Goal: Task Accomplishment & Management: Manage account settings

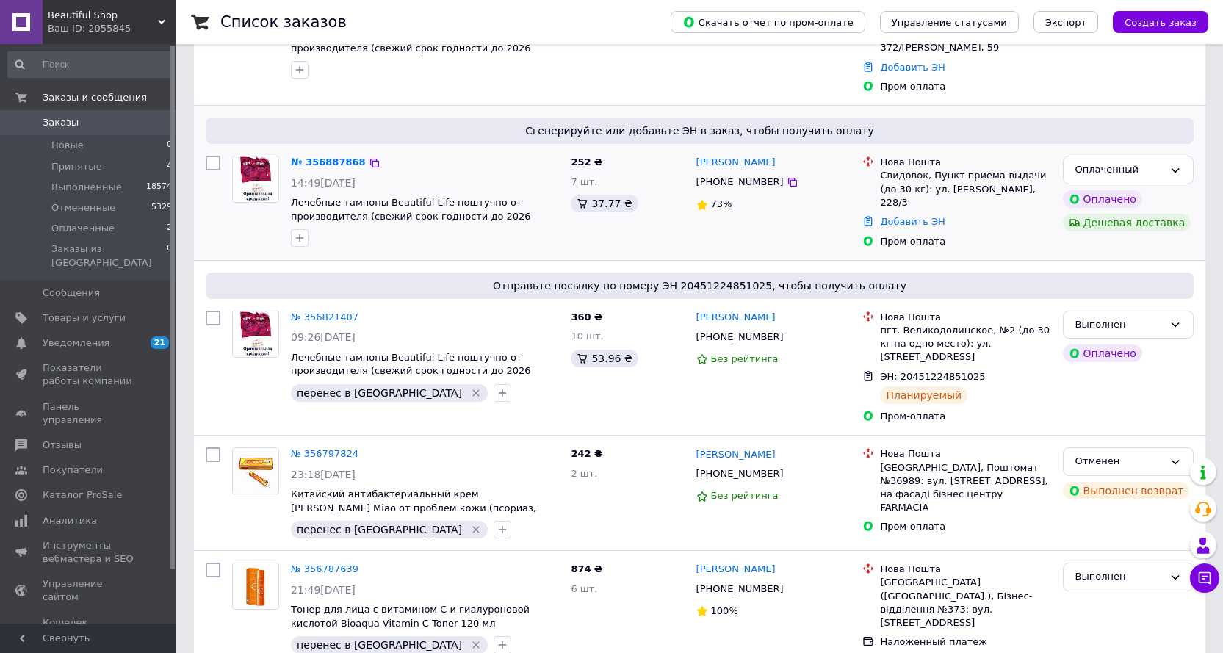
scroll to position [147, 0]
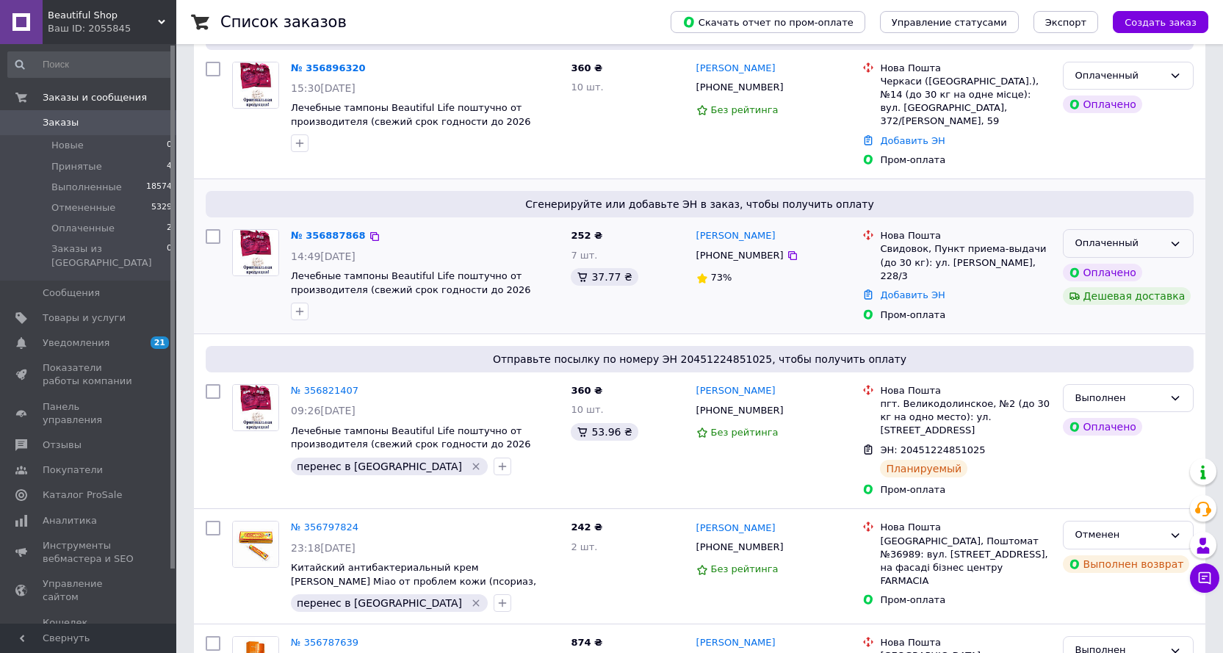
click at [1172, 242] on icon at bounding box center [1175, 244] width 8 height 4
click at [1091, 261] on li "Принят" at bounding box center [1127, 274] width 129 height 27
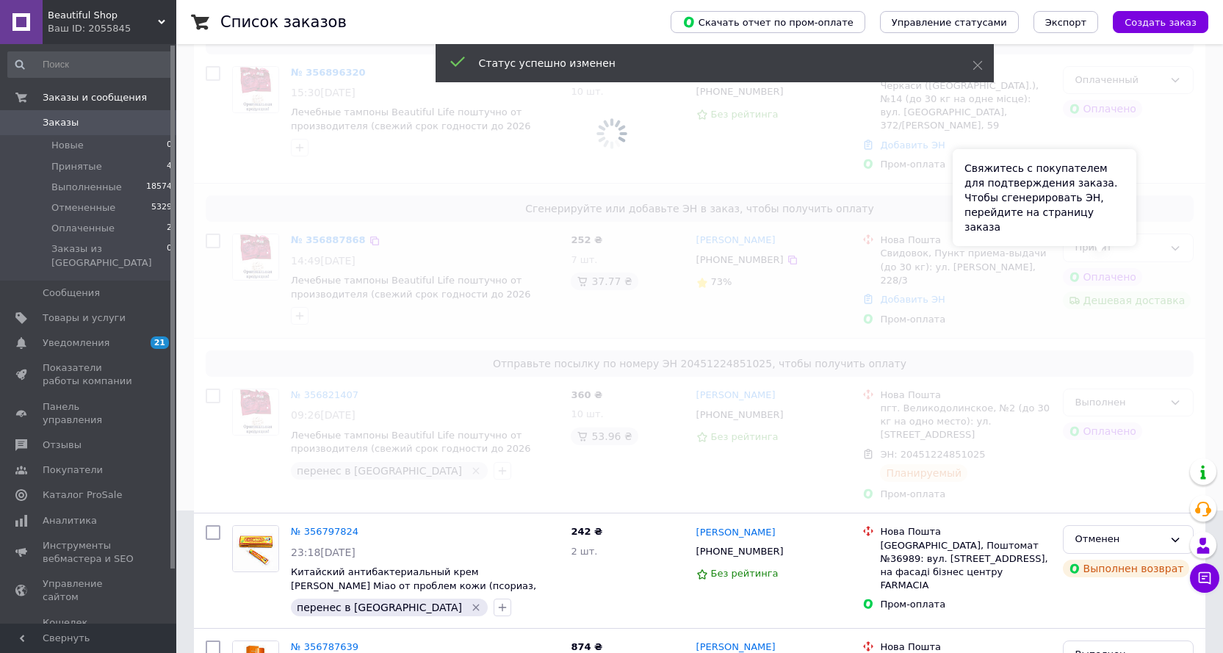
scroll to position [0, 0]
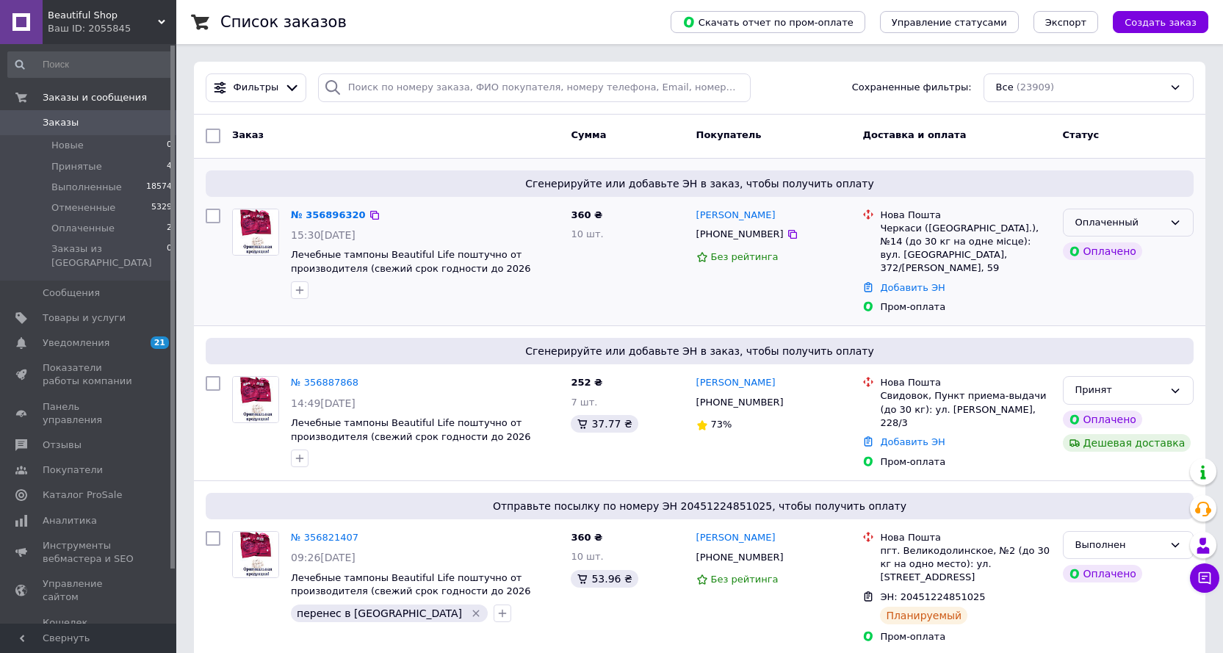
click at [1159, 216] on div "Оплаченный" at bounding box center [1119, 222] width 88 height 15
click at [1088, 251] on li "Принят" at bounding box center [1127, 252] width 129 height 27
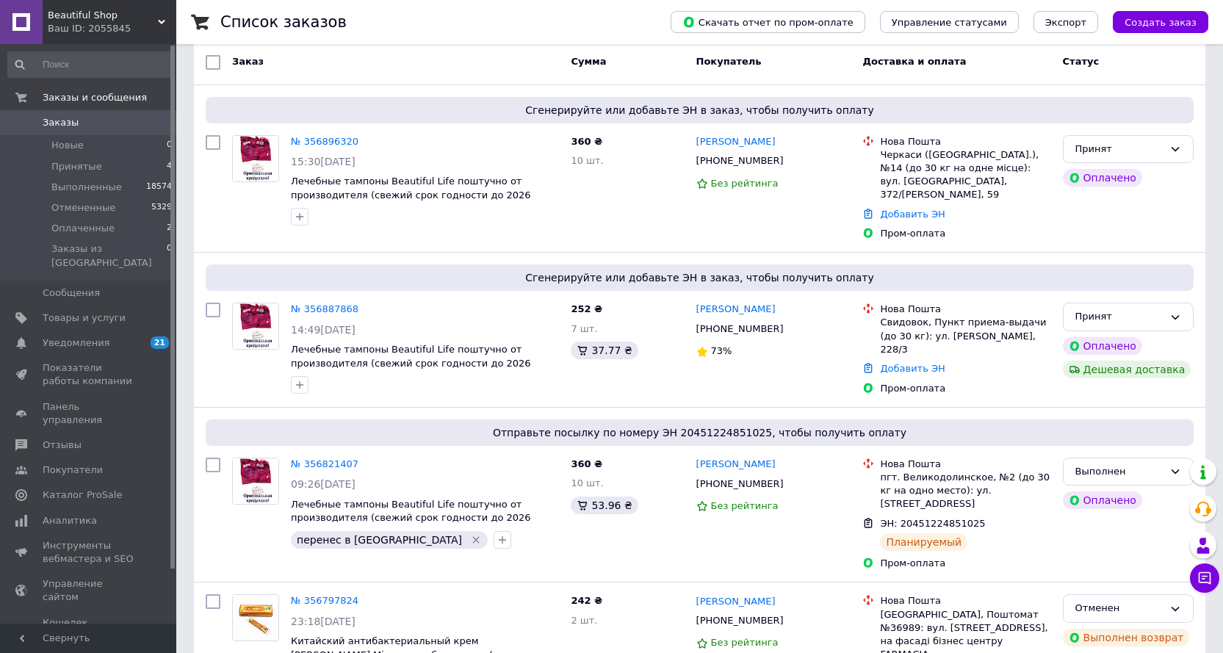
click at [64, 118] on span "Заказы" at bounding box center [61, 122] width 36 height 13
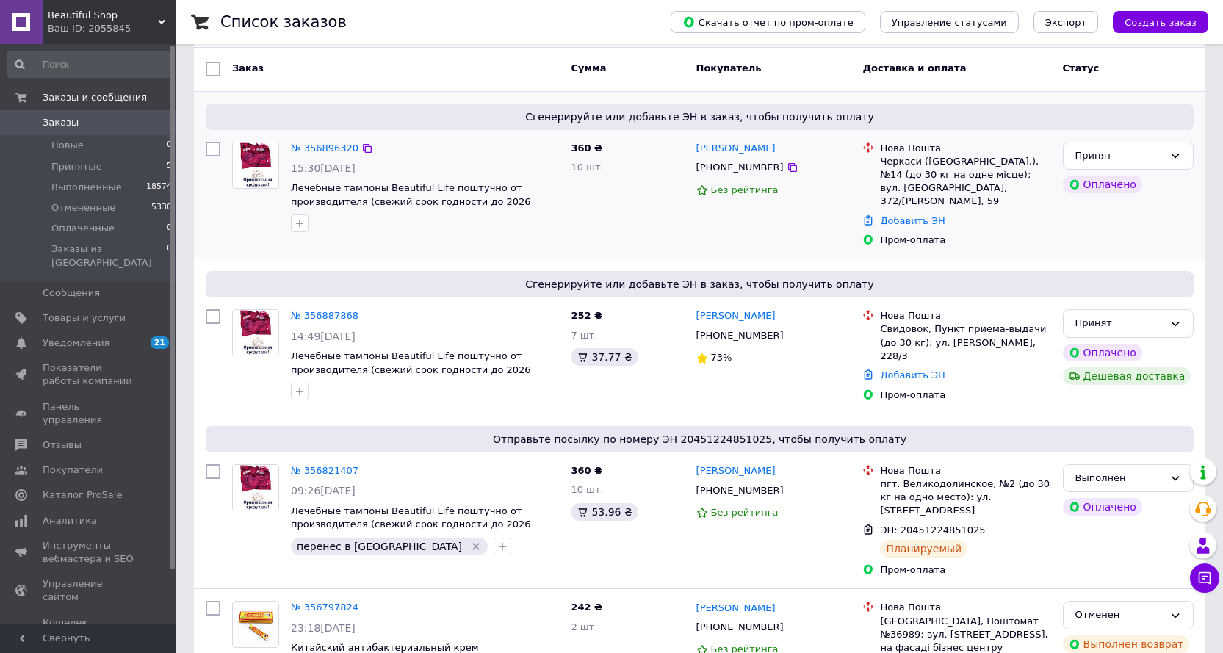
scroll to position [73, 0]
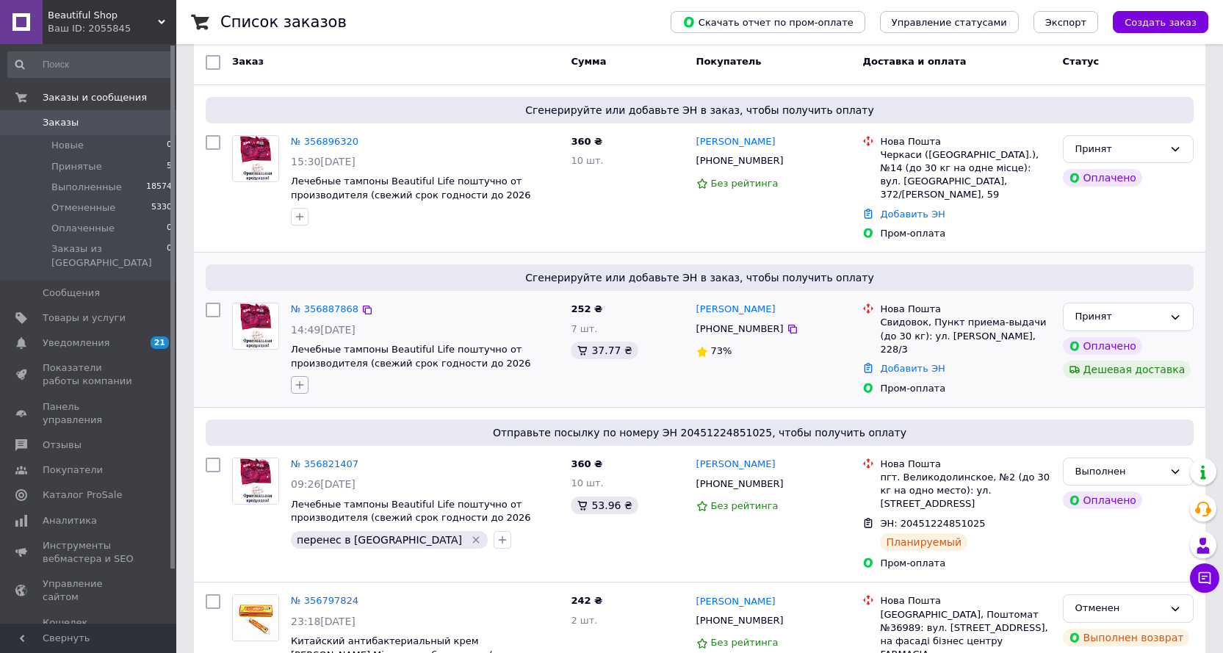
click at [300, 381] on icon "button" at bounding box center [300, 385] width 8 height 8
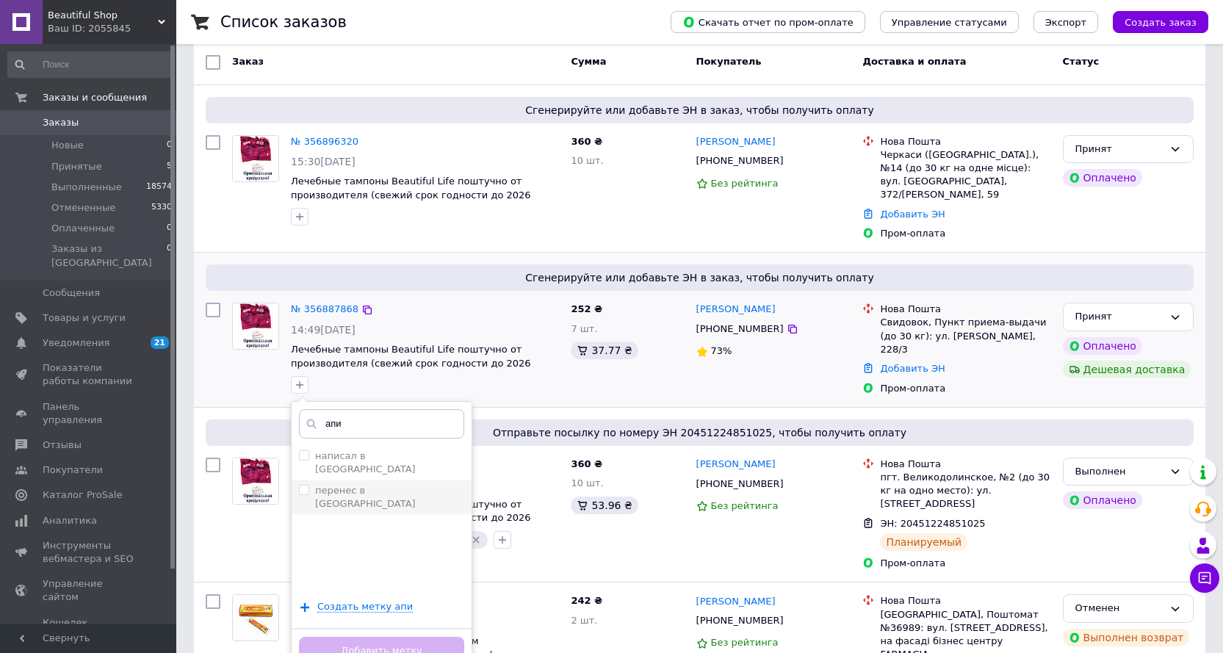
type input "апи"
click at [303, 485] on input "перенес в [GEOGRAPHIC_DATA]" at bounding box center [304, 490] width 10 height 10
checkbox input "true"
click at [428, 641] on button "Добавить метку" at bounding box center [381, 651] width 165 height 29
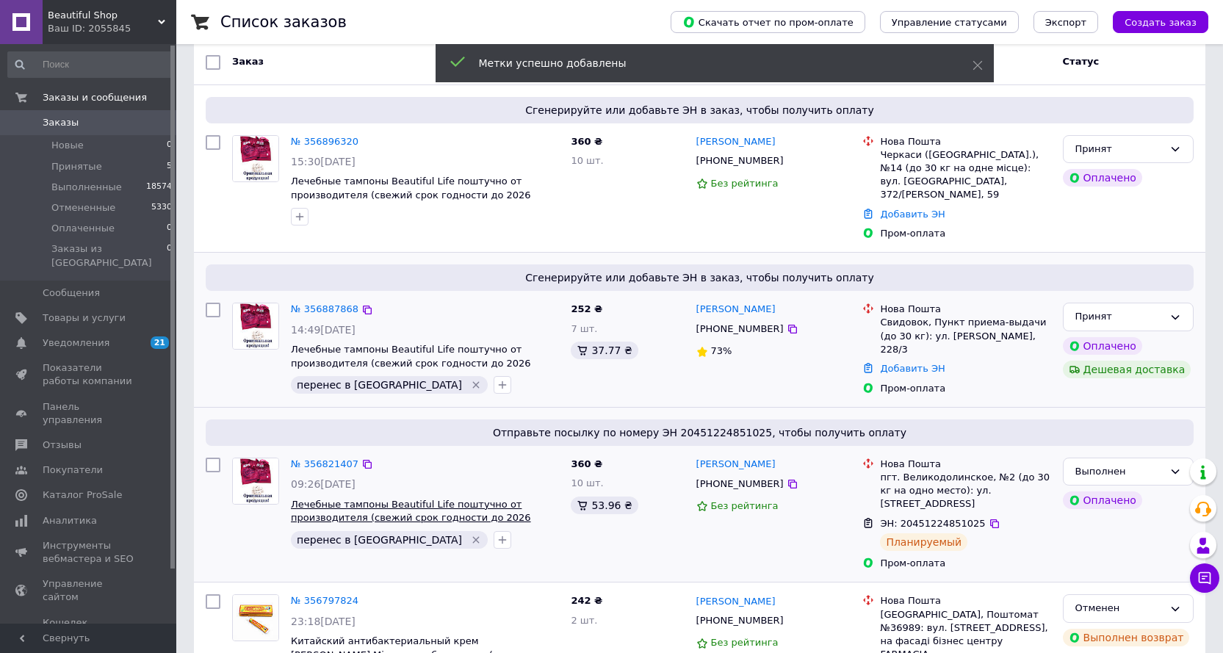
scroll to position [220, 0]
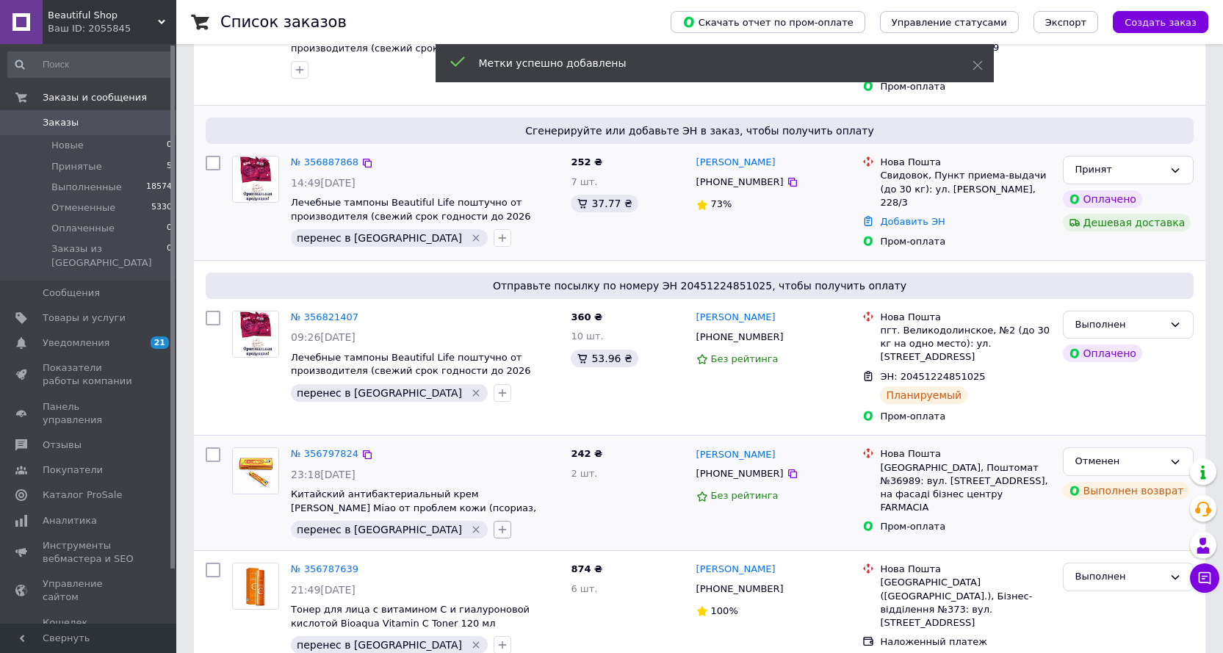
click at [496, 524] on icon "button" at bounding box center [502, 530] width 12 height 12
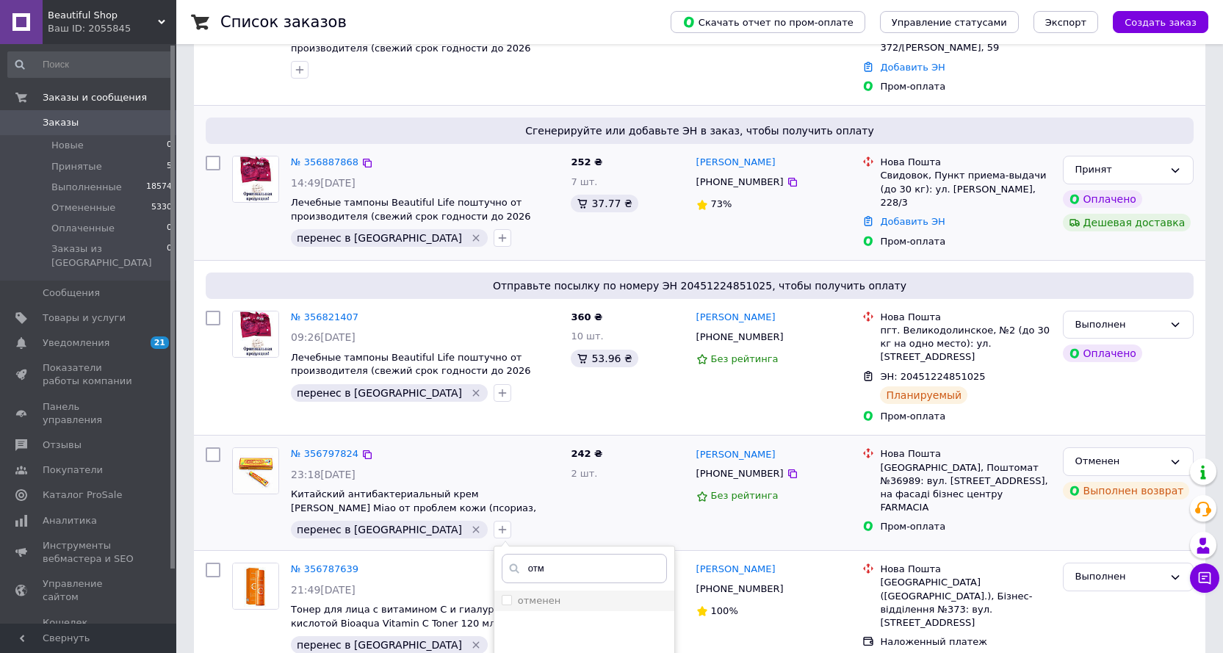
type input "отм"
click at [502, 595] on input "отменен" at bounding box center [507, 600] width 10 height 10
checkbox input "true"
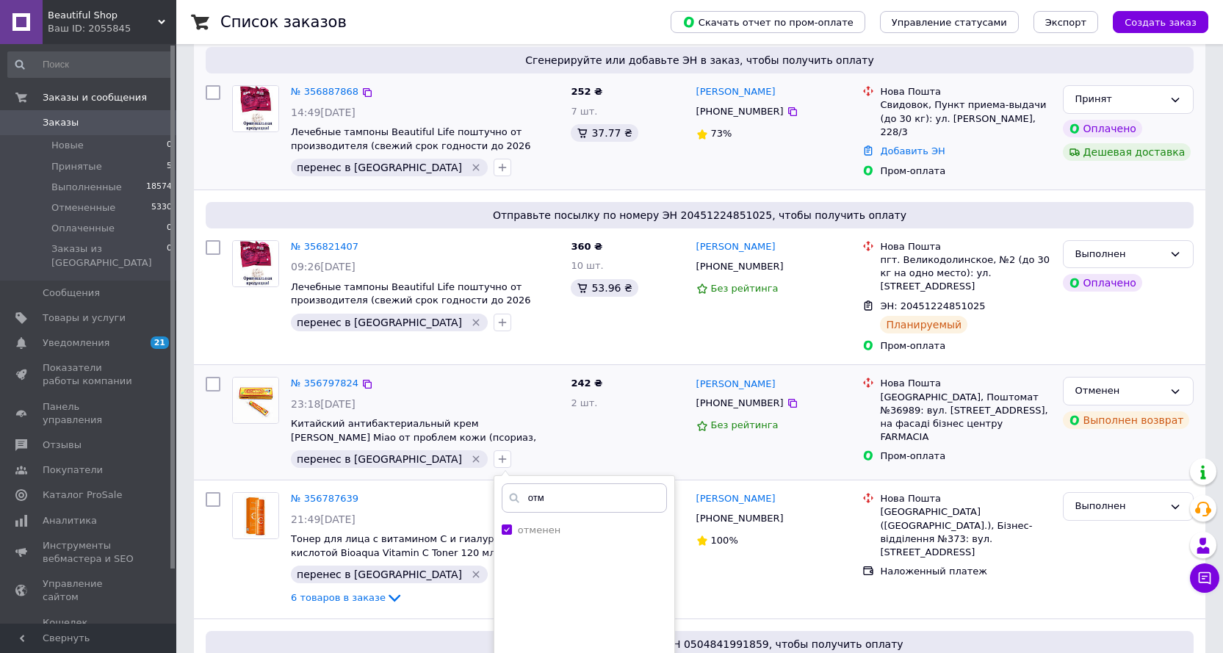
scroll to position [367, 0]
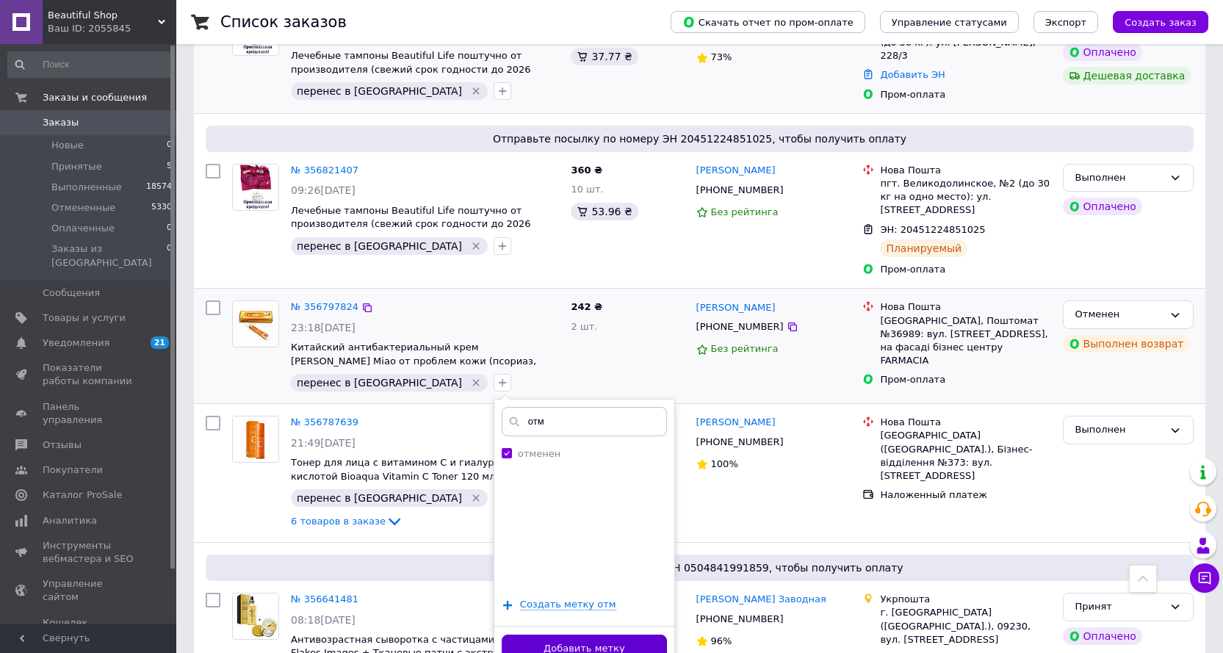
click at [502, 635] on button "Добавить метку" at bounding box center [584, 649] width 165 height 29
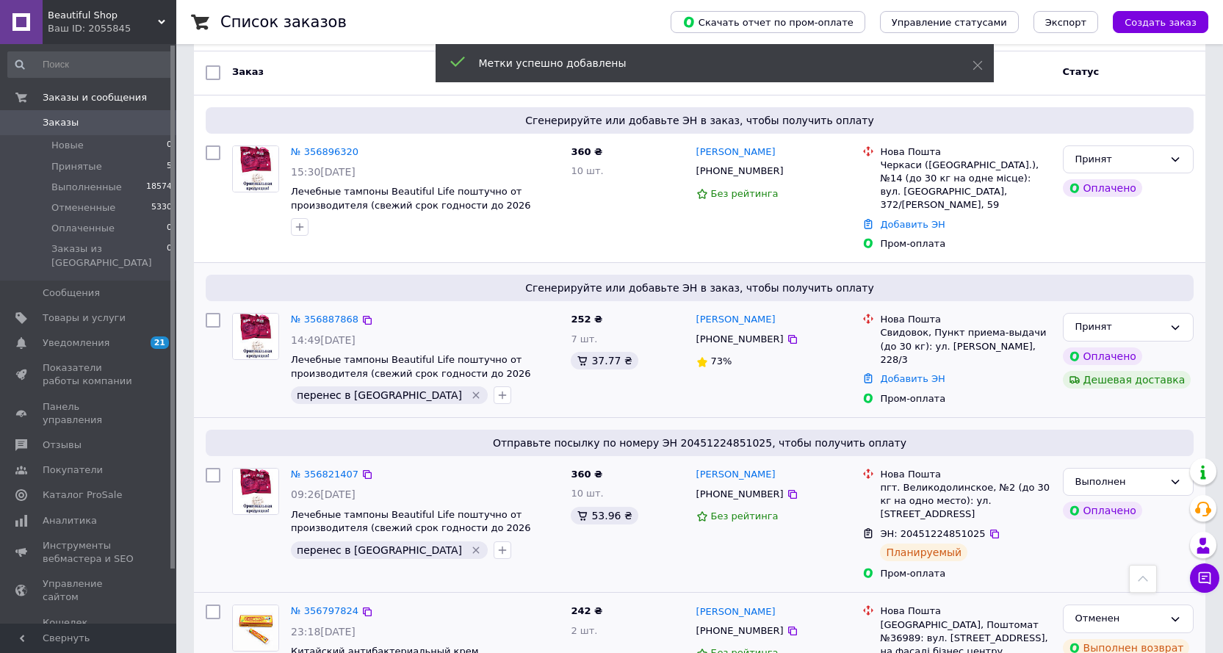
scroll to position [0, 0]
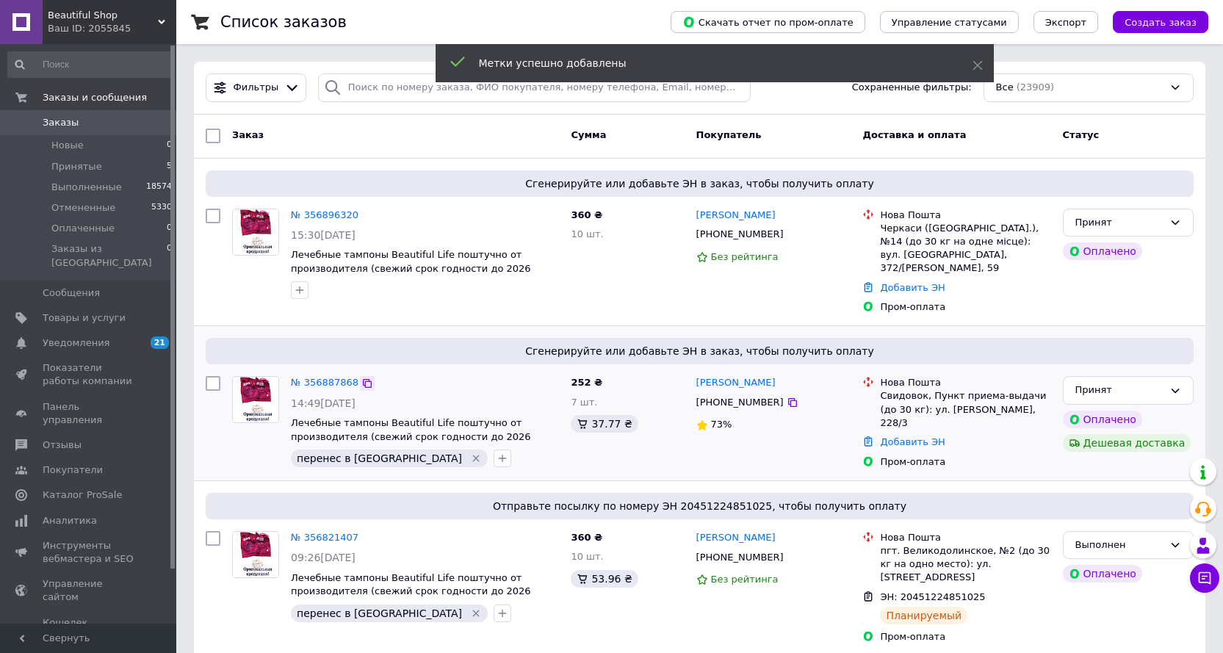
click at [361, 377] on icon at bounding box center [367, 383] width 12 height 12
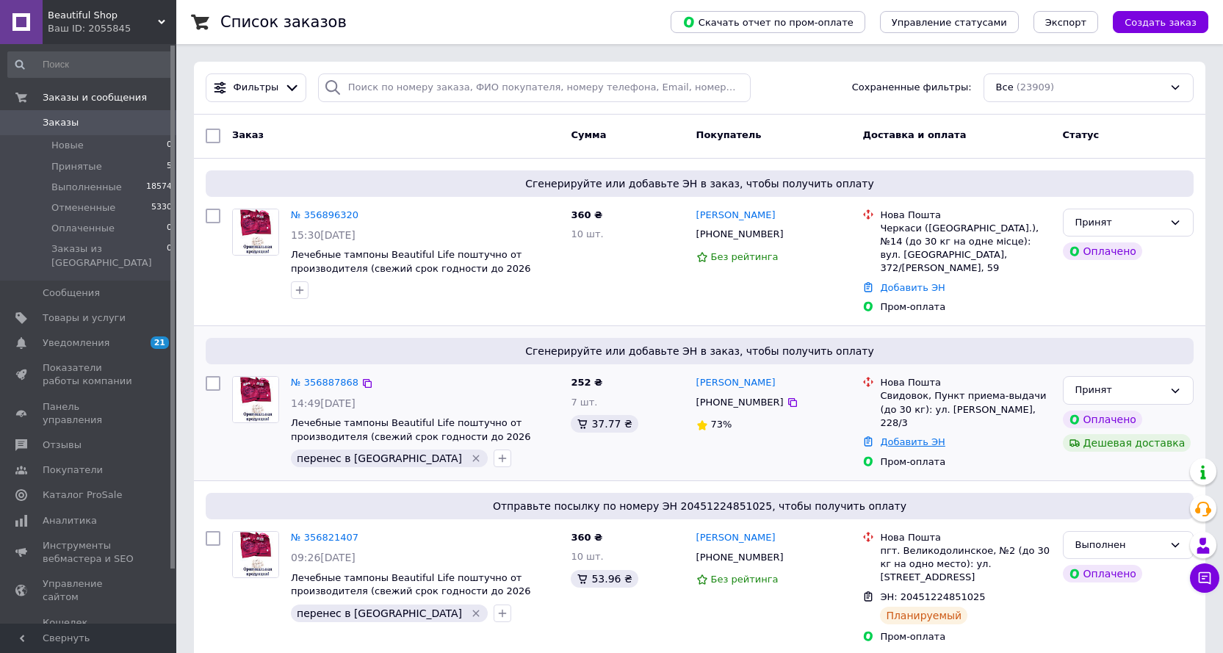
click at [924, 436] on link "Добавить ЭН" at bounding box center [912, 441] width 65 height 11
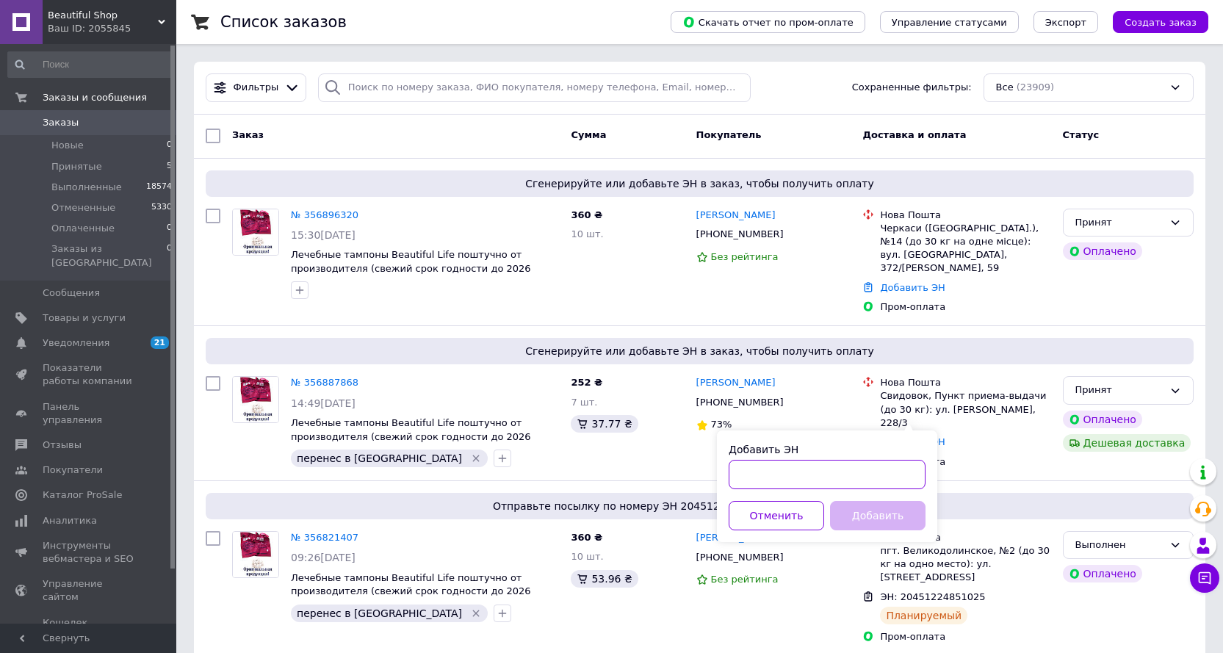
click at [793, 467] on input "Добавить ЭН" at bounding box center [827, 474] width 197 height 29
paste input "20451225280610"
type input "20451225280610"
click at [871, 513] on button "Добавить" at bounding box center [877, 515] width 95 height 29
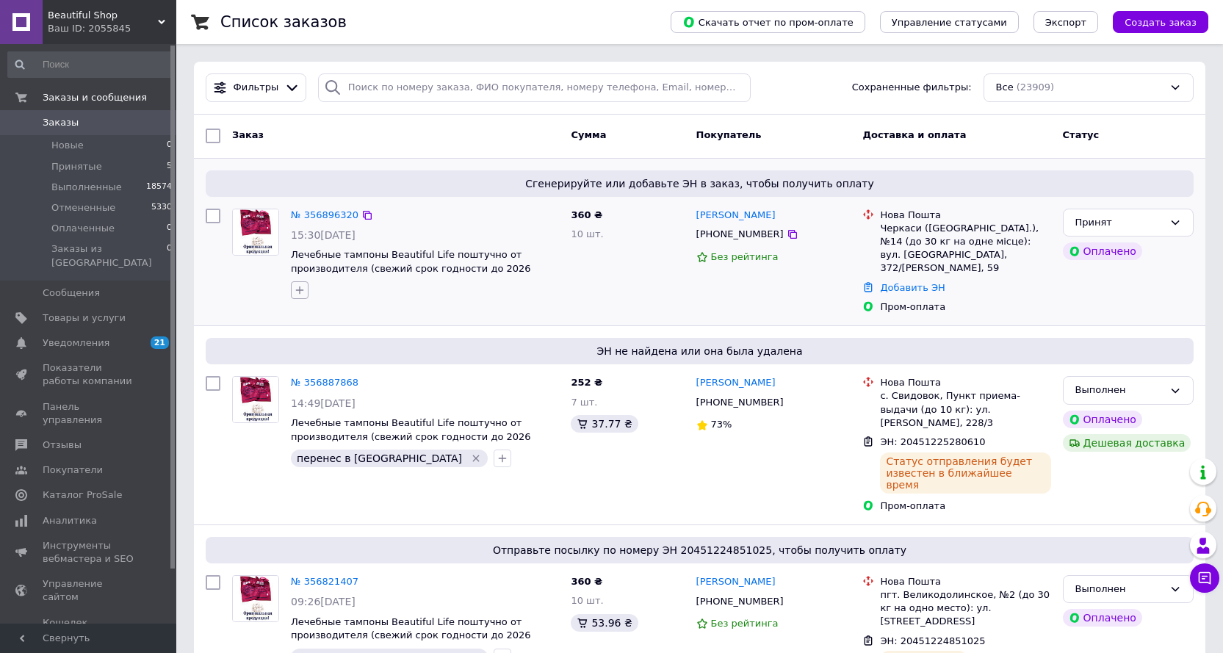
click at [301, 292] on icon "button" at bounding box center [300, 290] width 12 height 12
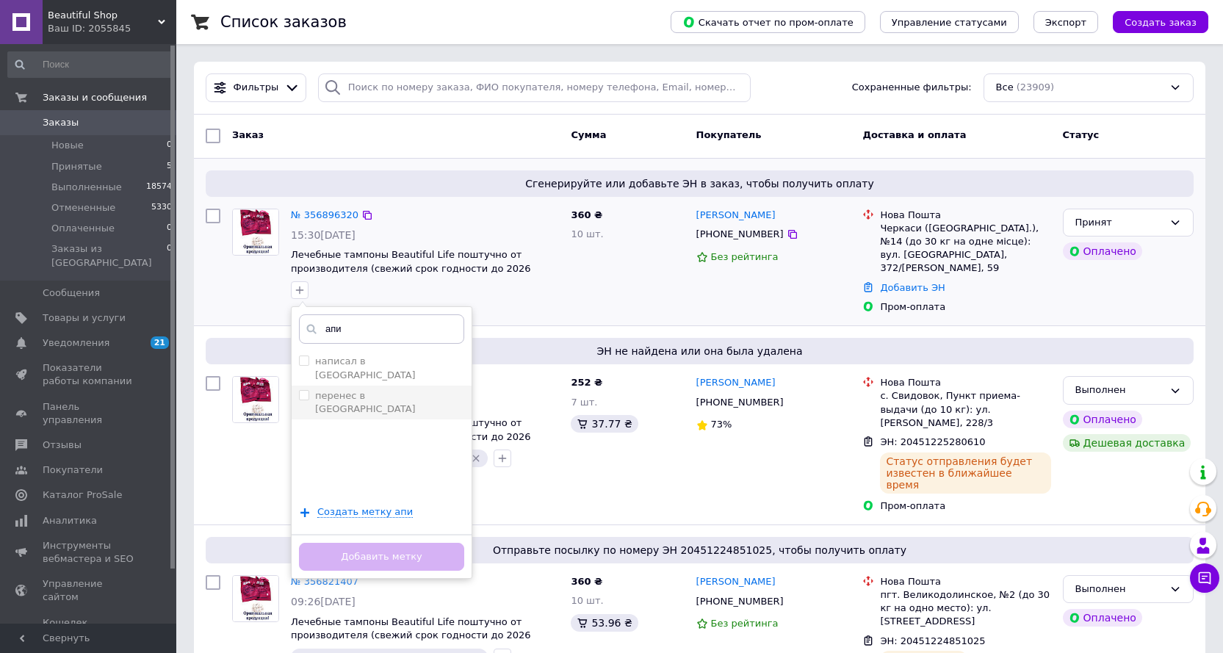
type input "апи"
click at [308, 390] on input "перенес в [GEOGRAPHIC_DATA]" at bounding box center [304, 395] width 10 height 10
checkbox input "true"
click at [424, 557] on button "Добавить метку" at bounding box center [381, 557] width 165 height 29
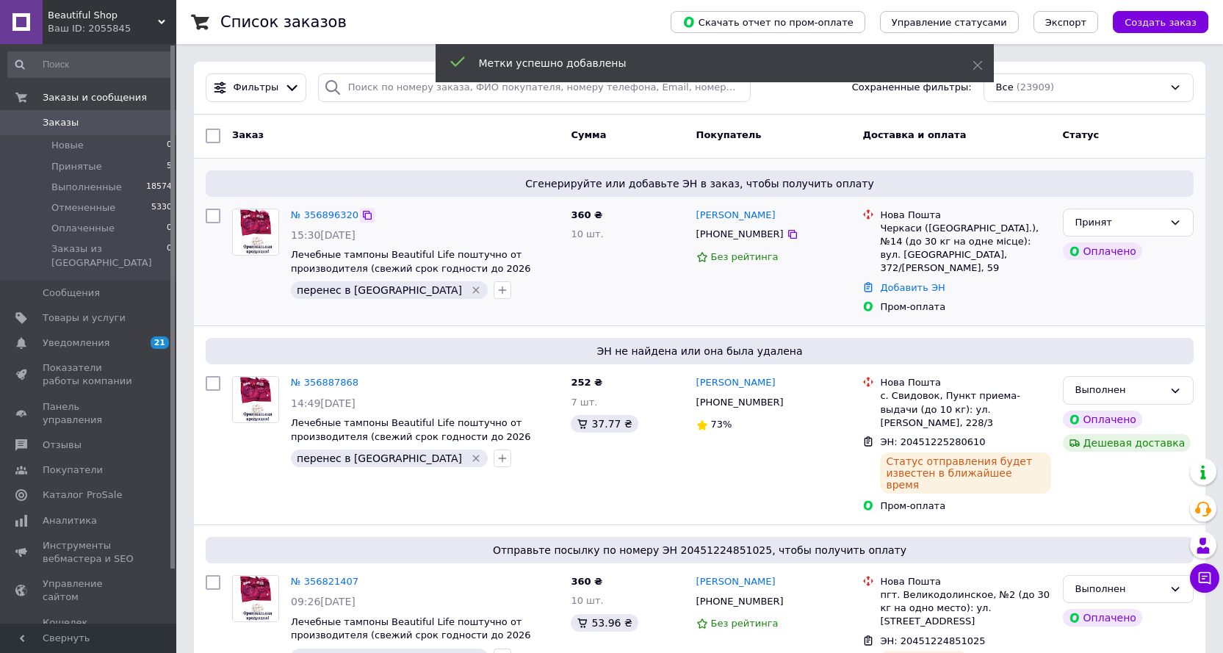
click at [363, 213] on icon at bounding box center [367, 215] width 9 height 9
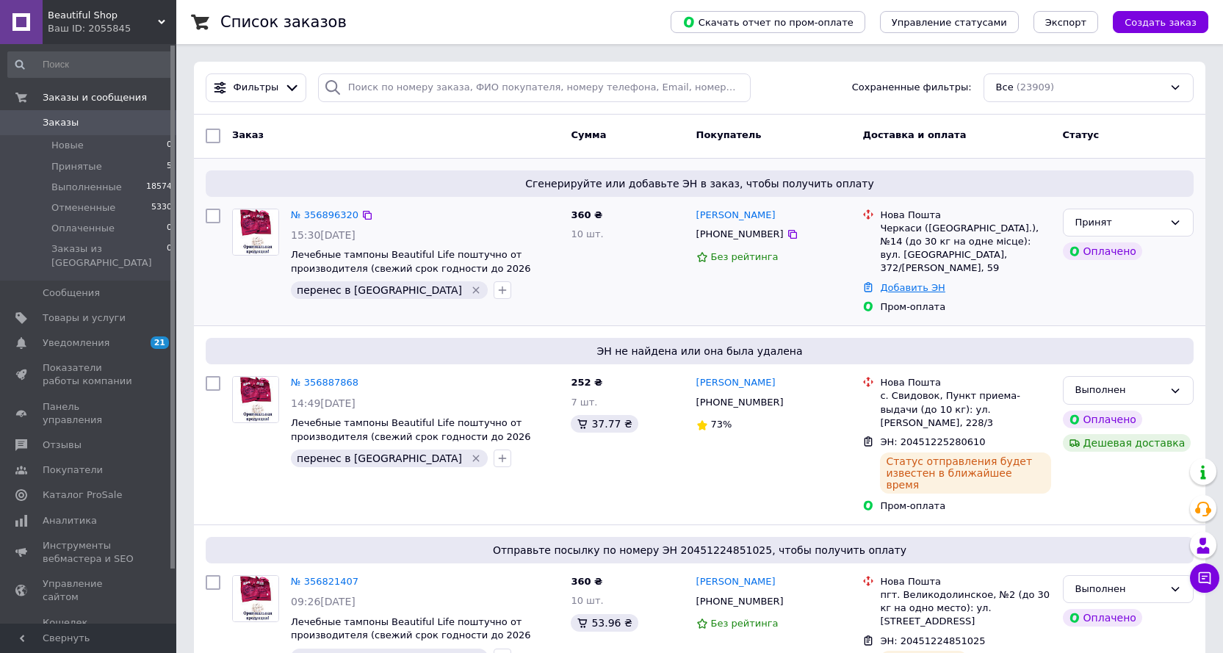
click at [922, 282] on link "Добавить ЭН" at bounding box center [912, 287] width 65 height 11
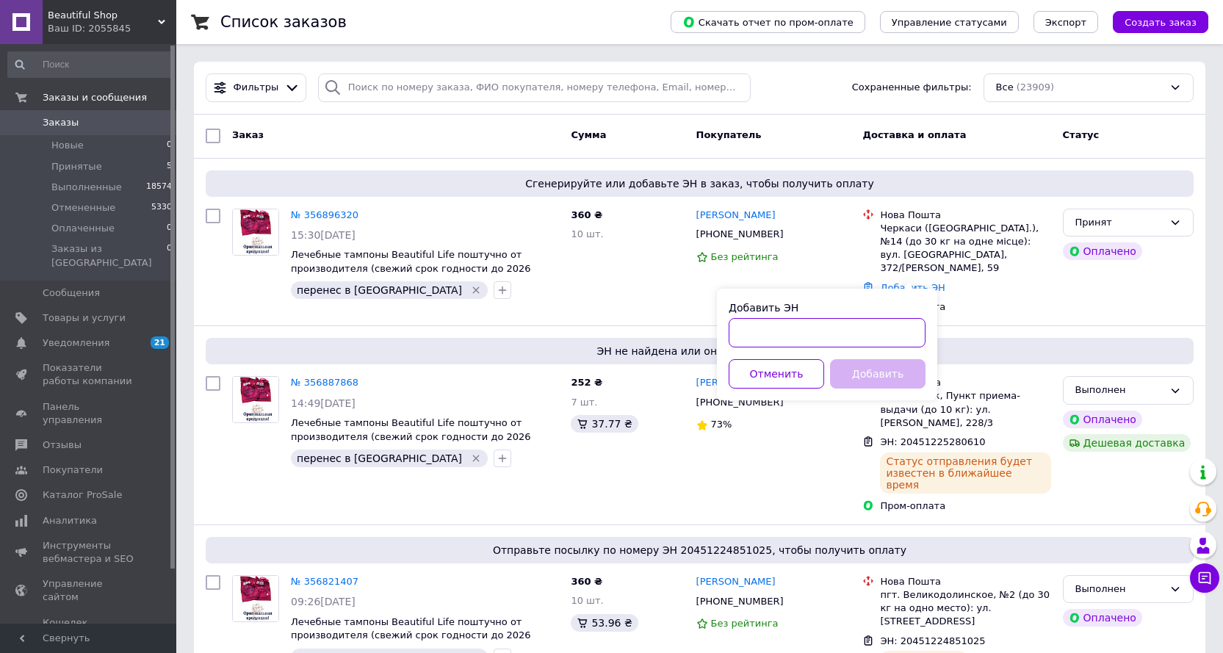
click at [853, 328] on input "Добавить ЭН" at bounding box center [827, 332] width 197 height 29
paste input "20451225283064"
type input "20451225283064"
click at [878, 372] on button "Добавить" at bounding box center [877, 373] width 95 height 29
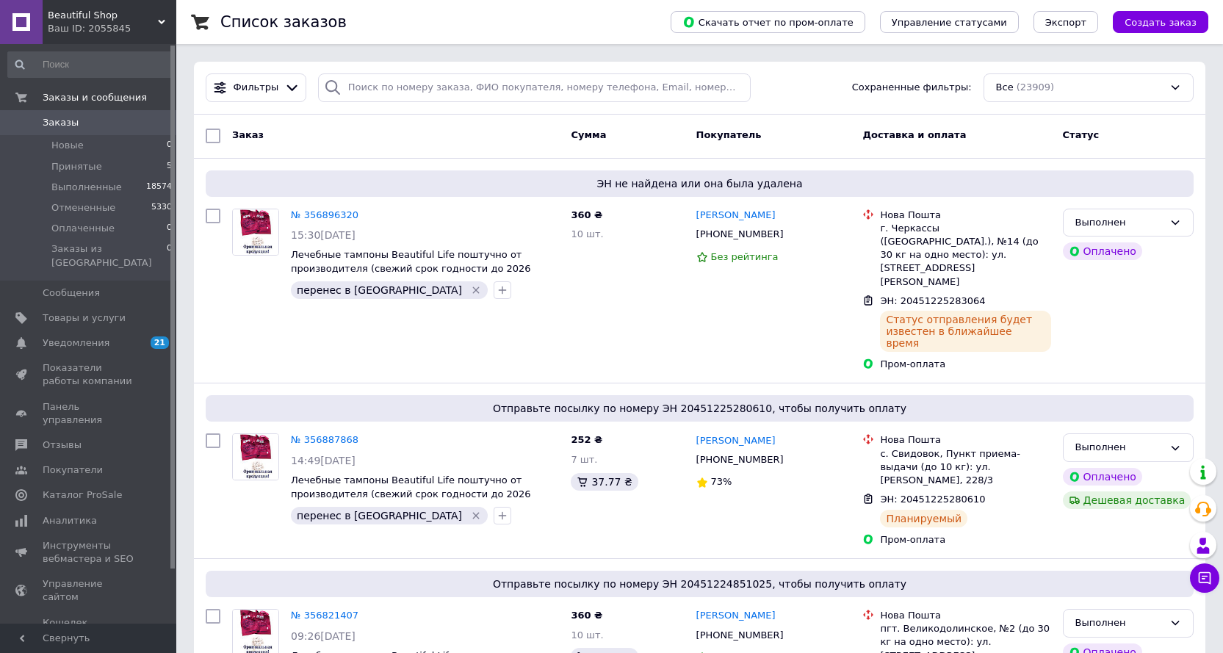
drag, startPoint x: 65, startPoint y: 116, endPoint x: 73, endPoint y: 118, distance: 7.5
click at [65, 115] on link "Заказы 0" at bounding box center [90, 122] width 181 height 25
